Goal: Transaction & Acquisition: Book appointment/travel/reservation

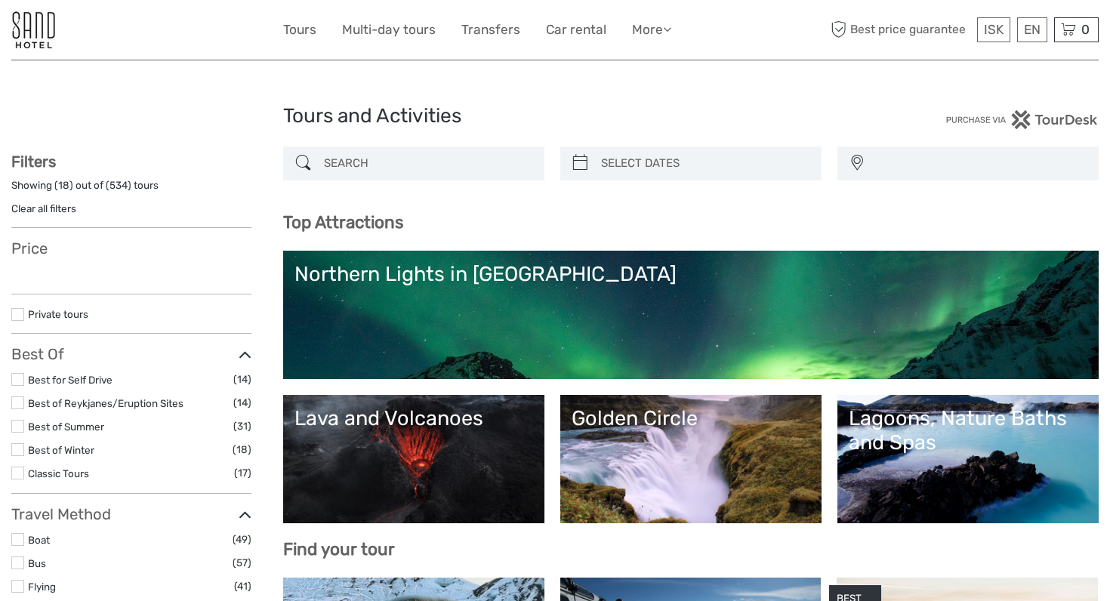
select select
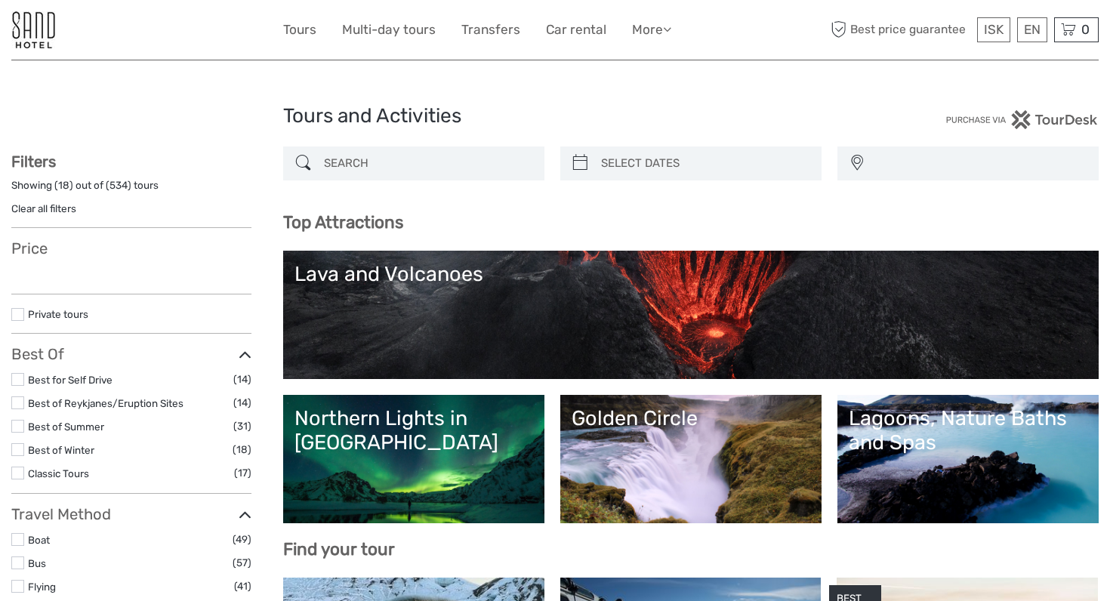
select select
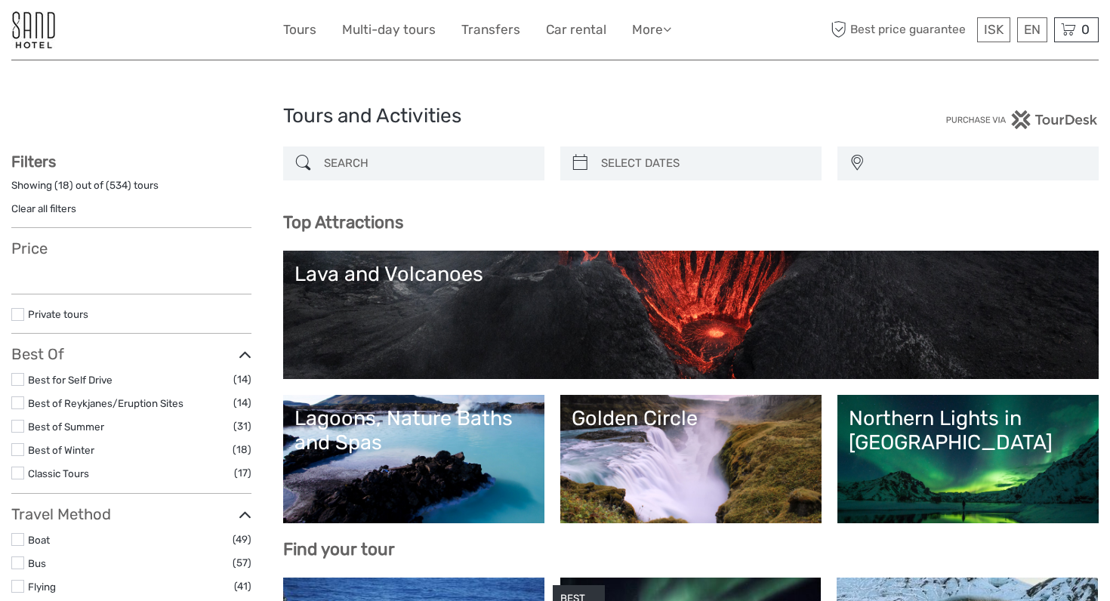
select select
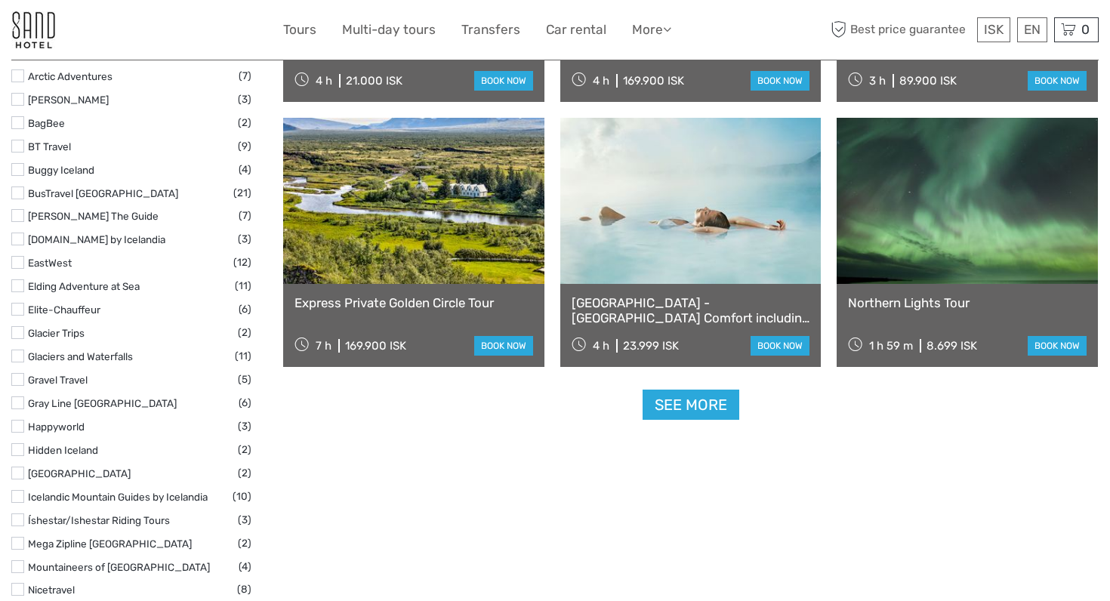
scroll to position [1795, 0]
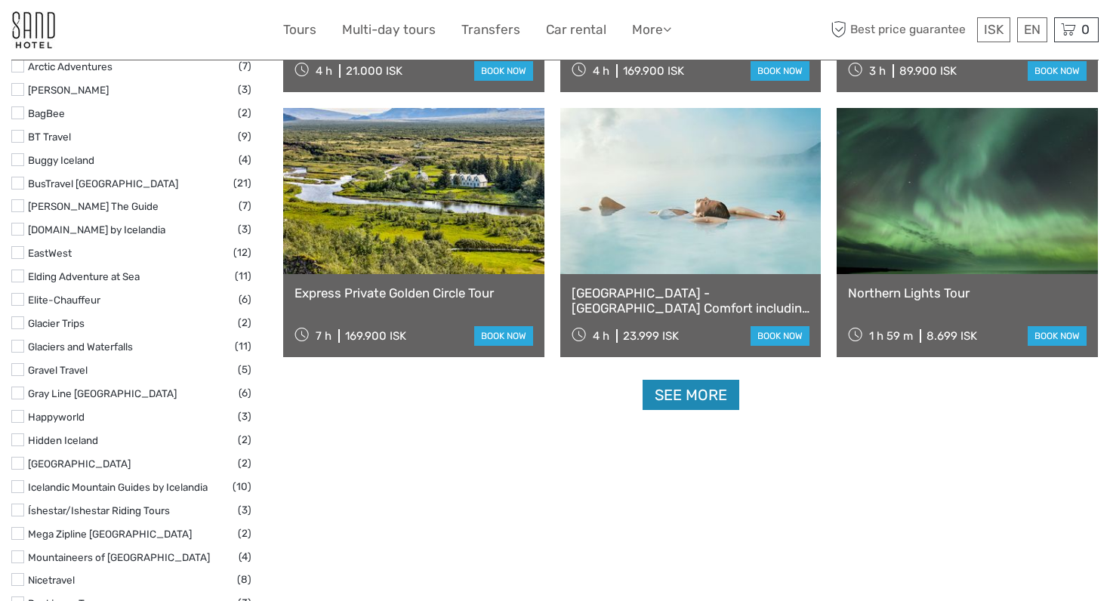
click at [693, 392] on link "See more" at bounding box center [691, 395] width 97 height 31
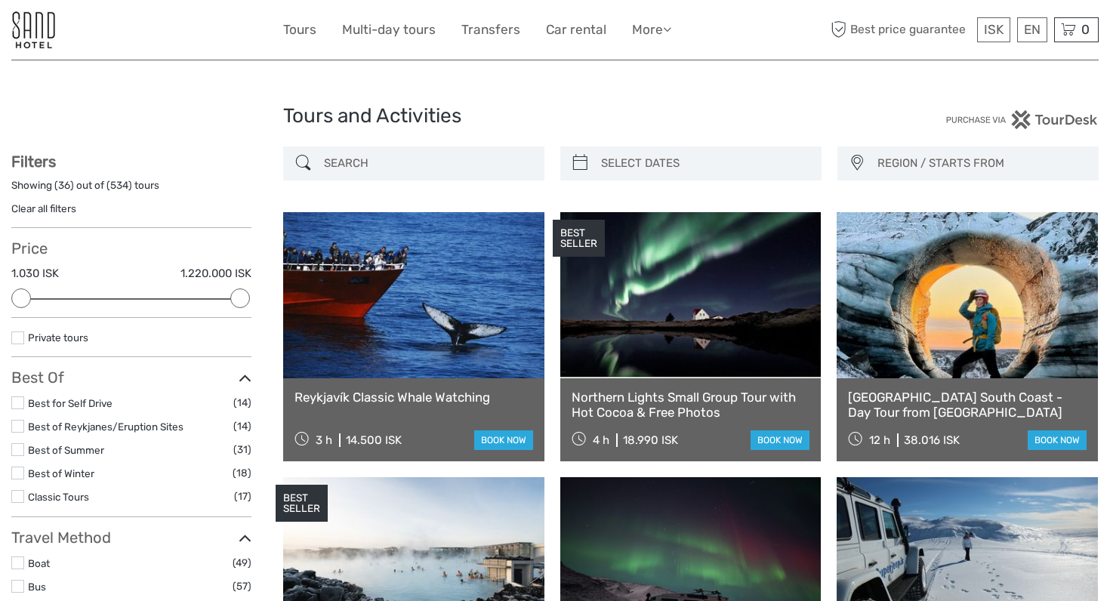
scroll to position [0, 0]
